Goal: Information Seeking & Learning: Learn about a topic

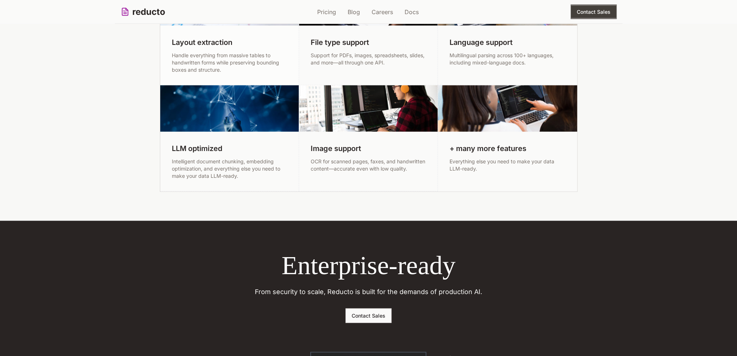
scroll to position [1704, 0]
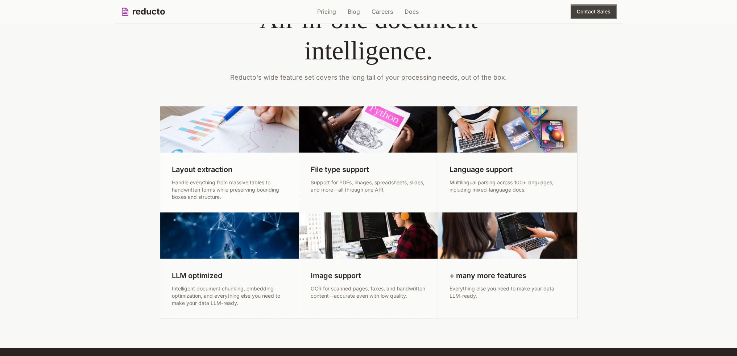
click at [388, 124] on img at bounding box center [368, 129] width 138 height 46
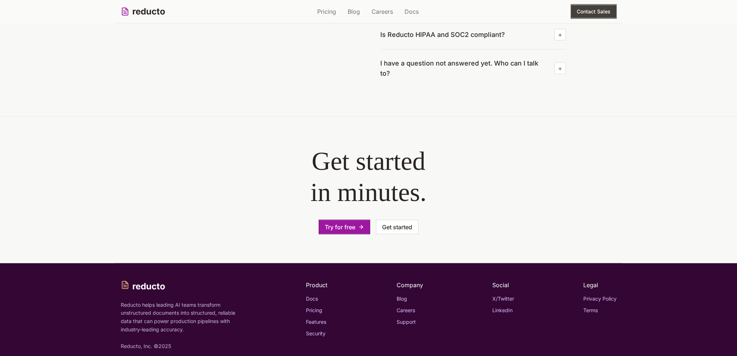
scroll to position [2205, 0]
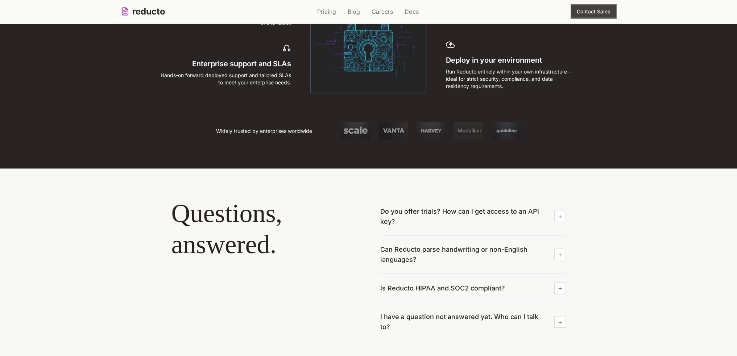
click at [505, 200] on div "Do you offer trials? How can I get access to an API key?" at bounding box center [473, 217] width 186 height 38
click at [505, 207] on span "Do you offer trials? How can I get access to an API key?" at bounding box center [464, 217] width 168 height 20
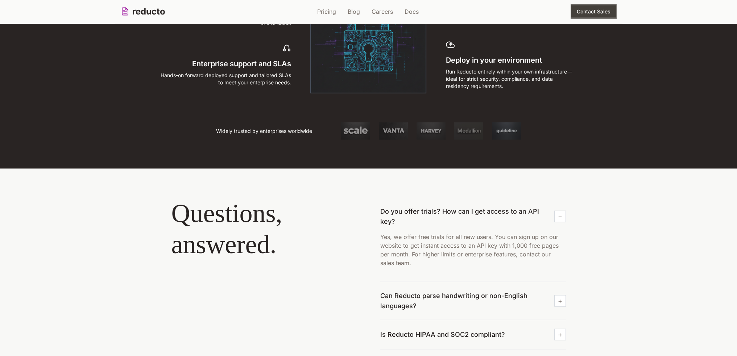
click at [455, 277] on div "Do you offer trials? How can I get access to an API key? Yes, we offer free tri…" at bounding box center [473, 240] width 186 height 84
click at [454, 282] on div "Can Reducto parse handwriting or non-English languages?" at bounding box center [473, 301] width 186 height 38
click at [452, 288] on div "Can Reducto parse handwriting or non-English languages?" at bounding box center [473, 301] width 186 height 38
click at [451, 295] on span "Can Reducto parse handwriting or non-English languages?" at bounding box center [464, 301] width 168 height 20
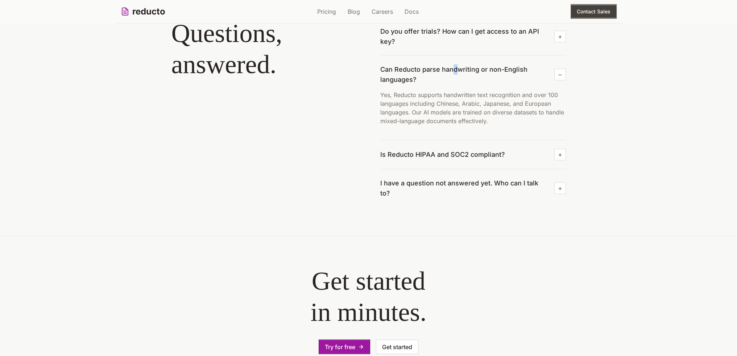
scroll to position [2387, 0]
click at [442, 172] on div "I have a question not answered yet. Who can I talk to?" at bounding box center [473, 188] width 186 height 38
click at [443, 156] on span "Is Reducto HIPAA and SOC2 compliant?" at bounding box center [442, 154] width 125 height 10
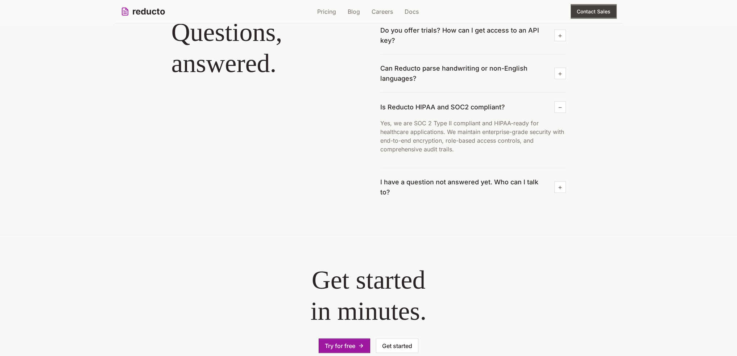
click at [441, 188] on div "I have a question not answered yet. Who can I talk to?" at bounding box center [473, 188] width 186 height 38
click at [441, 181] on span "I have a question not answered yet. Who can I talk to?" at bounding box center [464, 187] width 168 height 20
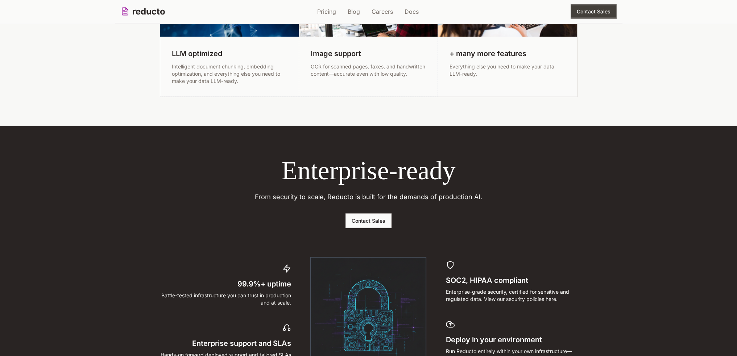
scroll to position [1672, 0]
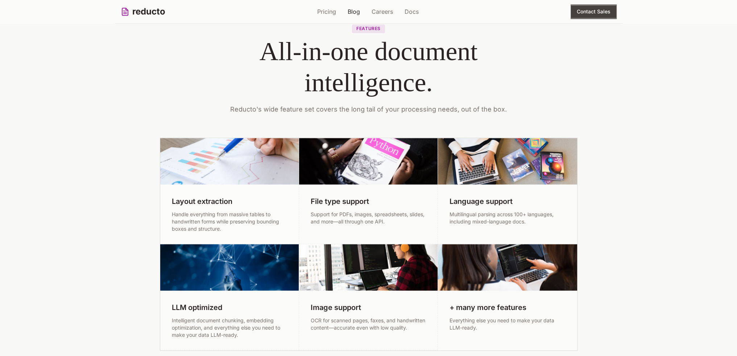
click at [356, 15] on link "Blog" at bounding box center [354, 11] width 12 height 9
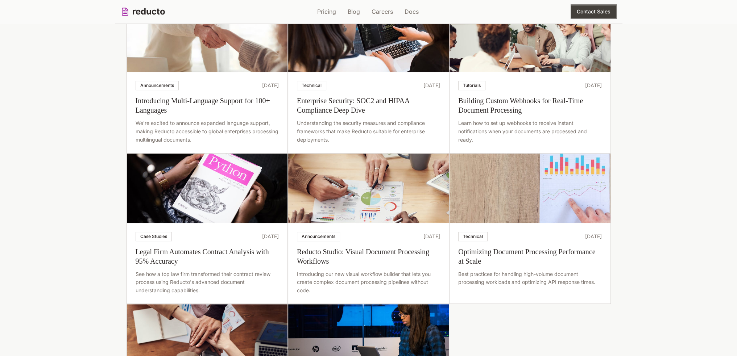
scroll to position [544, 0]
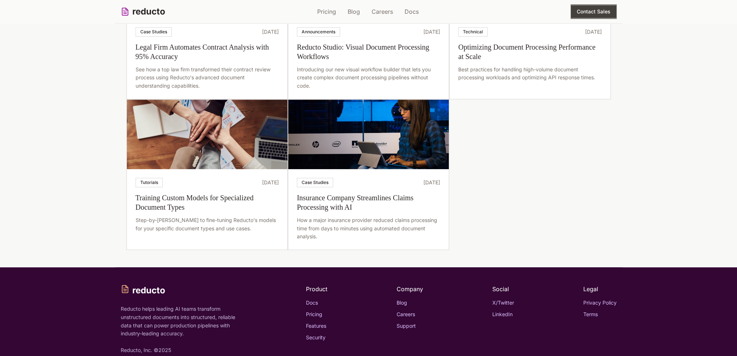
scroll to position [679, 0]
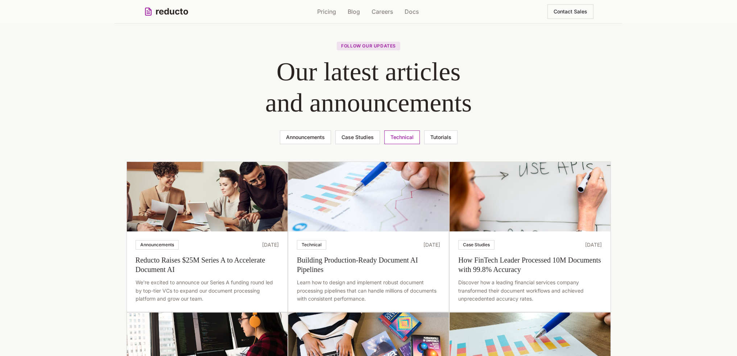
click at [403, 132] on button "Technical" at bounding box center [402, 137] width 36 height 14
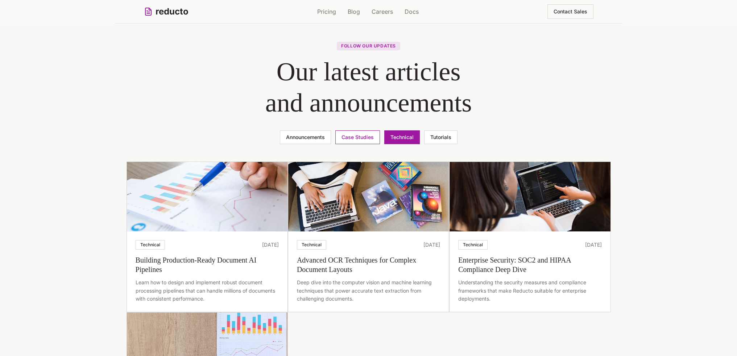
click at [365, 138] on button "Case Studies" at bounding box center [357, 137] width 45 height 14
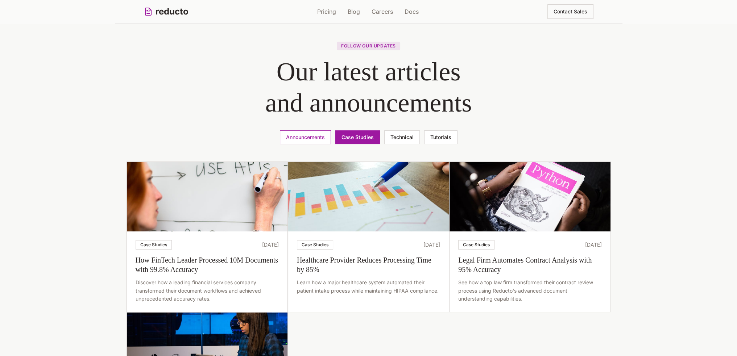
click at [320, 136] on button "Announcements" at bounding box center [305, 137] width 51 height 14
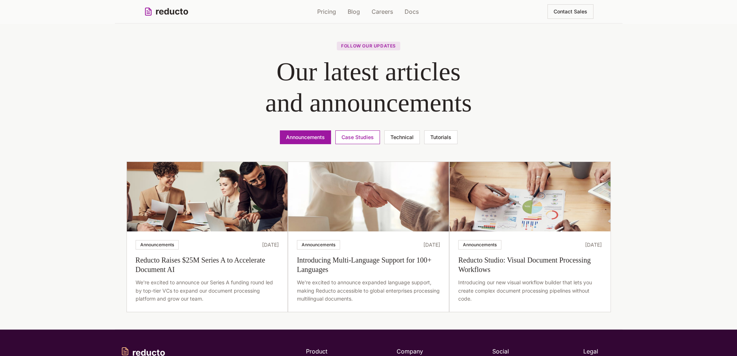
click at [432, 139] on button "Tutorials" at bounding box center [440, 137] width 33 height 14
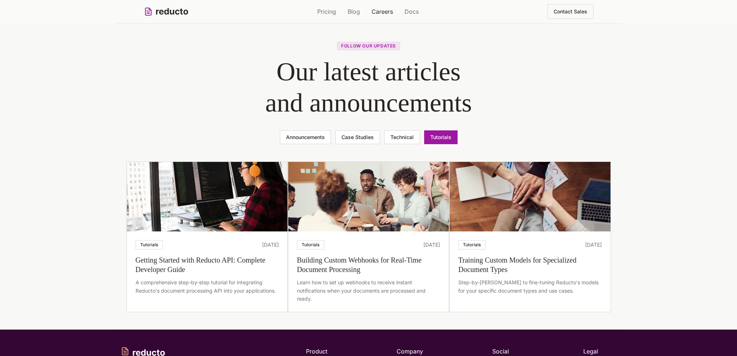
click at [378, 10] on link "Careers" at bounding box center [382, 11] width 21 height 9
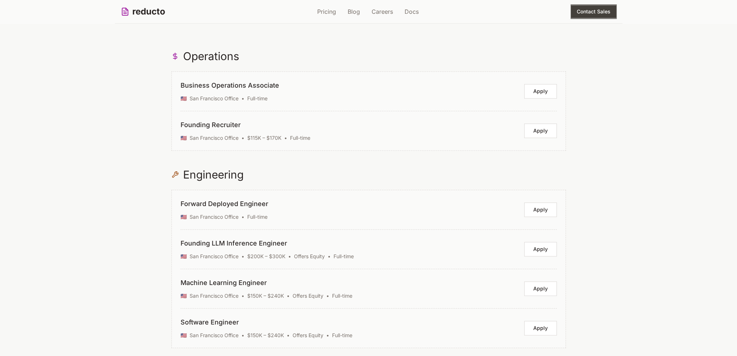
scroll to position [906, 0]
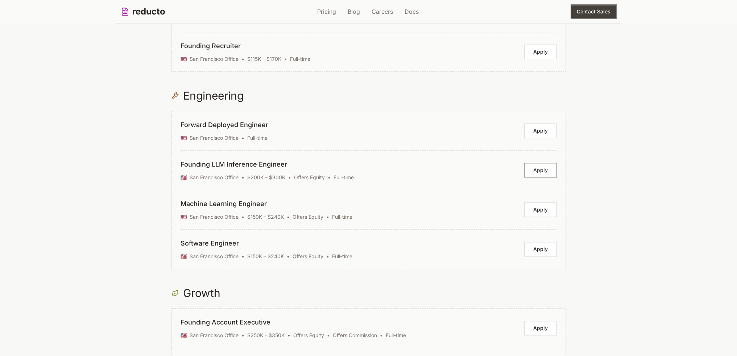
click at [531, 163] on button "Apply" at bounding box center [540, 170] width 33 height 14
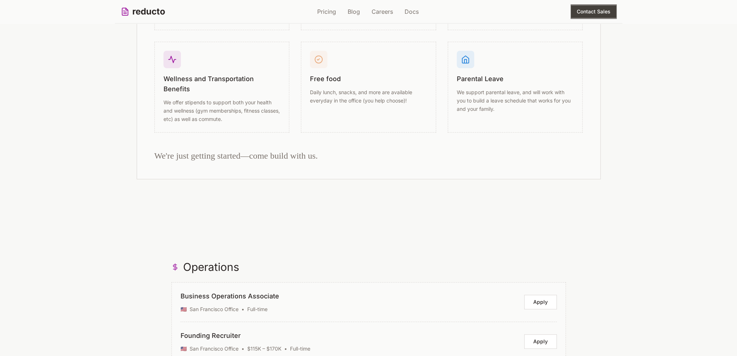
scroll to position [362, 0]
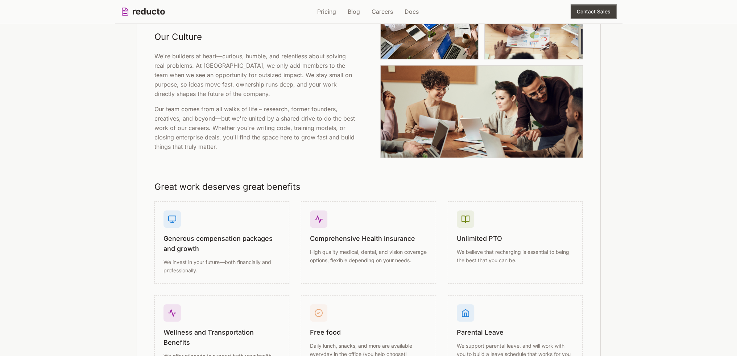
click at [410, 11] on link "Docs" at bounding box center [412, 11] width 14 height 9
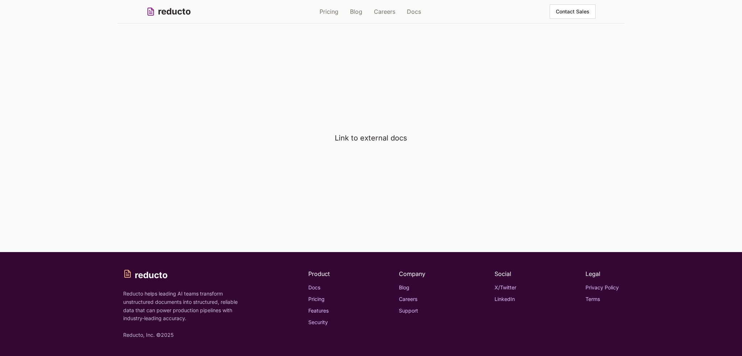
click at [573, 5] on button "Contact Sales" at bounding box center [573, 11] width 46 height 14
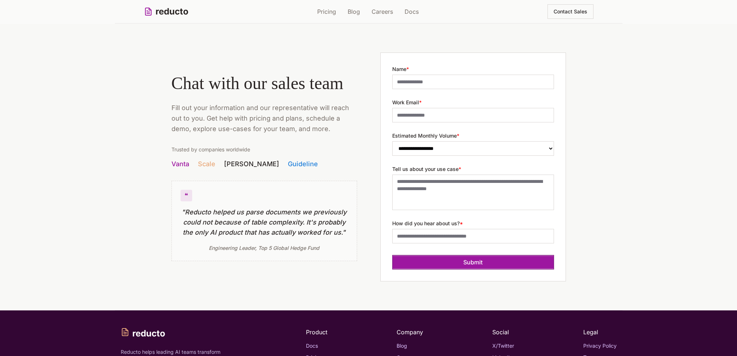
click at [162, 11] on link "reducto" at bounding box center [166, 12] width 45 height 12
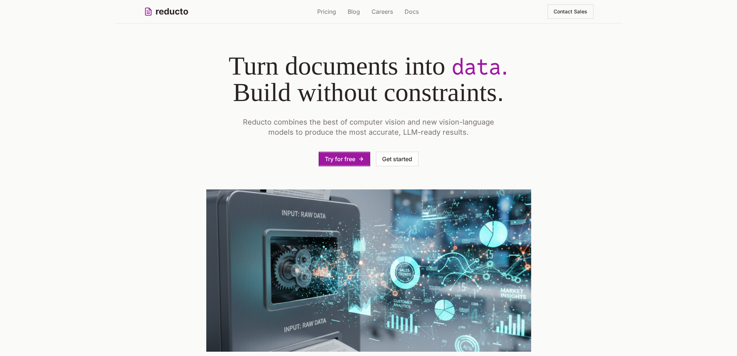
click at [713, 144] on section "Turn documents into data . Build without constraints . Reducto combines the bes…" at bounding box center [368, 203] width 737 height 358
click at [670, 113] on section "Turn documents into data . Build without constraints . Reducto combines the bes…" at bounding box center [368, 203] width 737 height 358
